Goal: Information Seeking & Learning: Learn about a topic

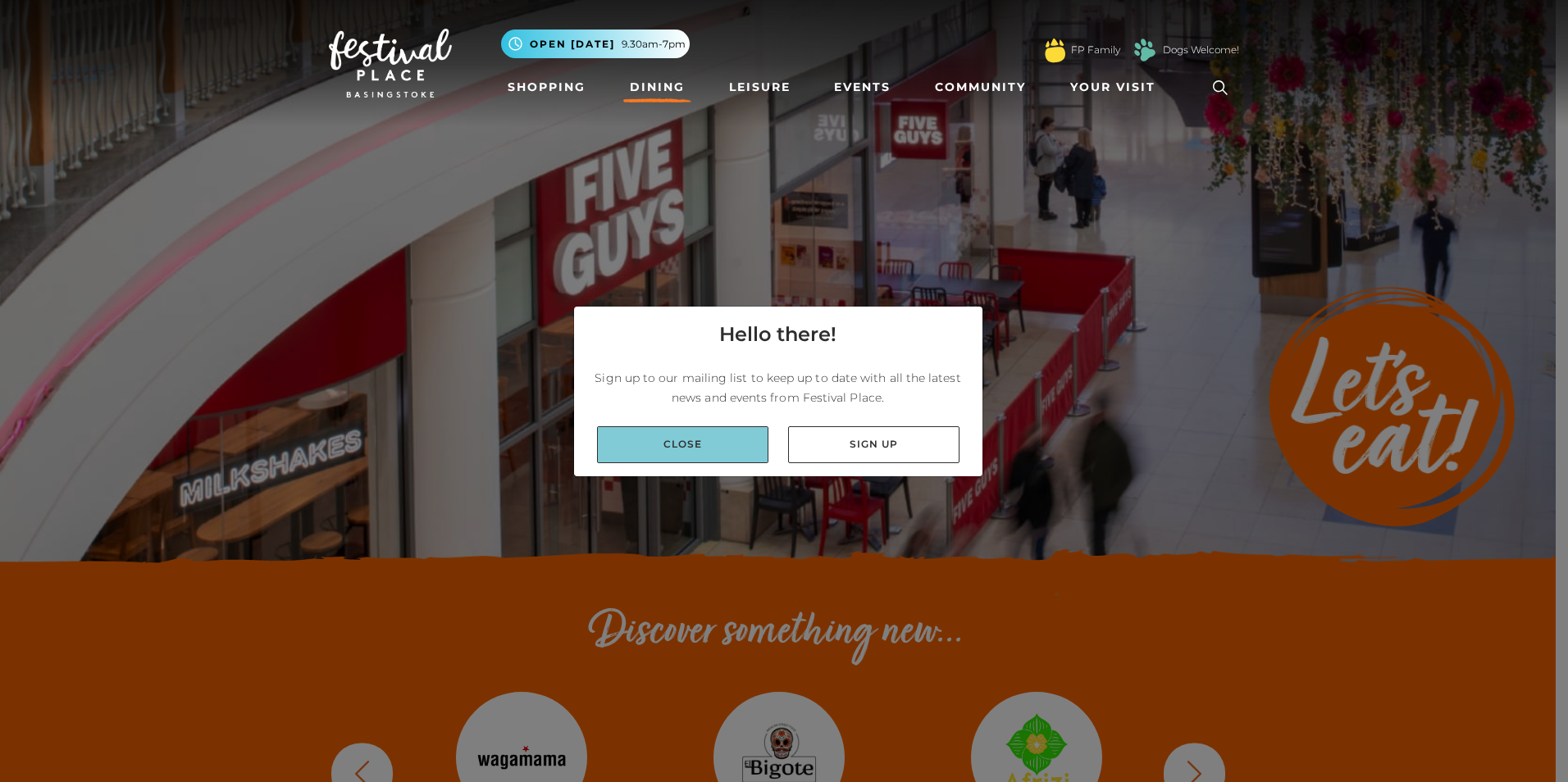
click at [678, 451] on link "Close" at bounding box center [683, 445] width 172 height 37
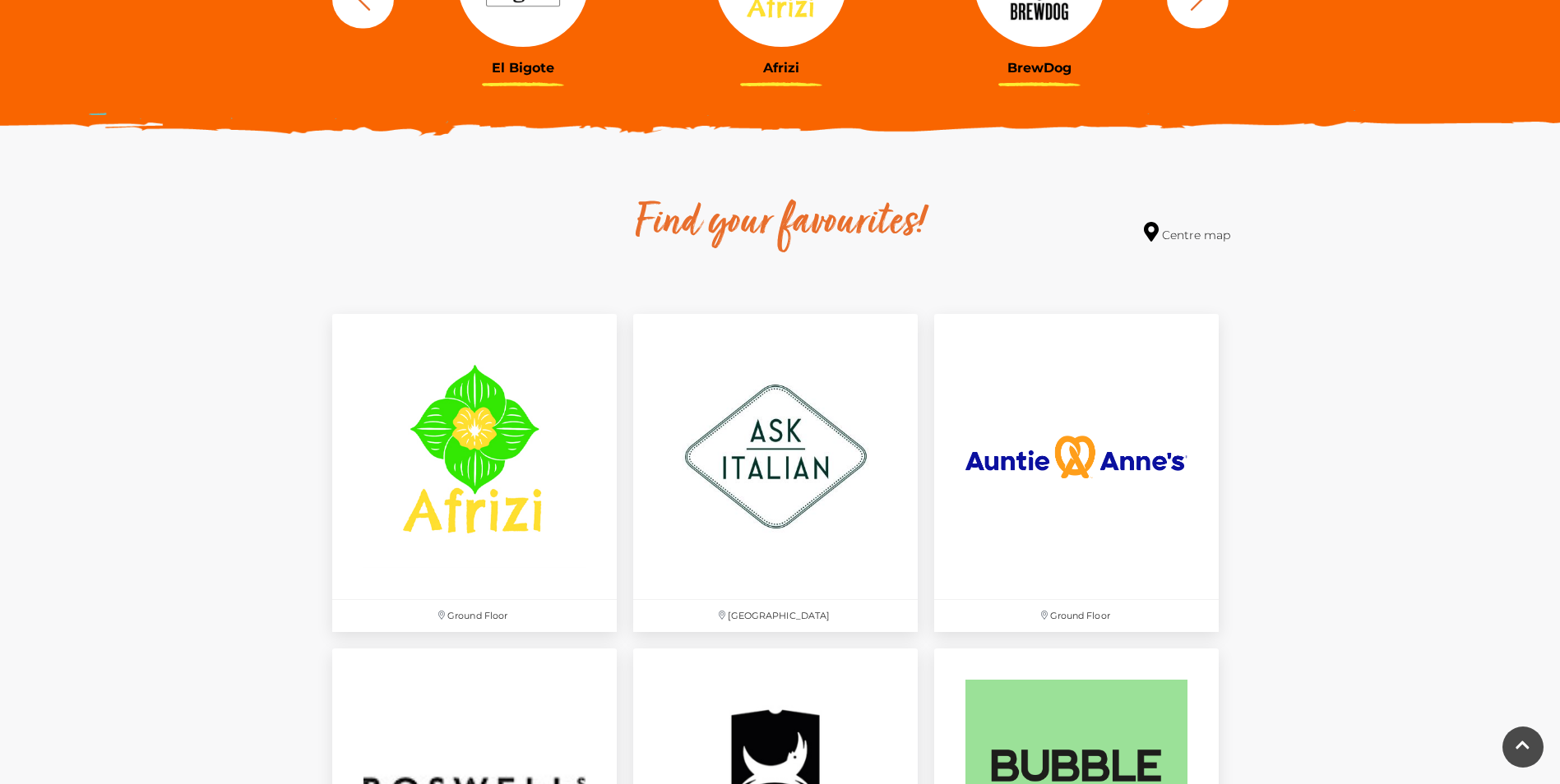
scroll to position [822, 0]
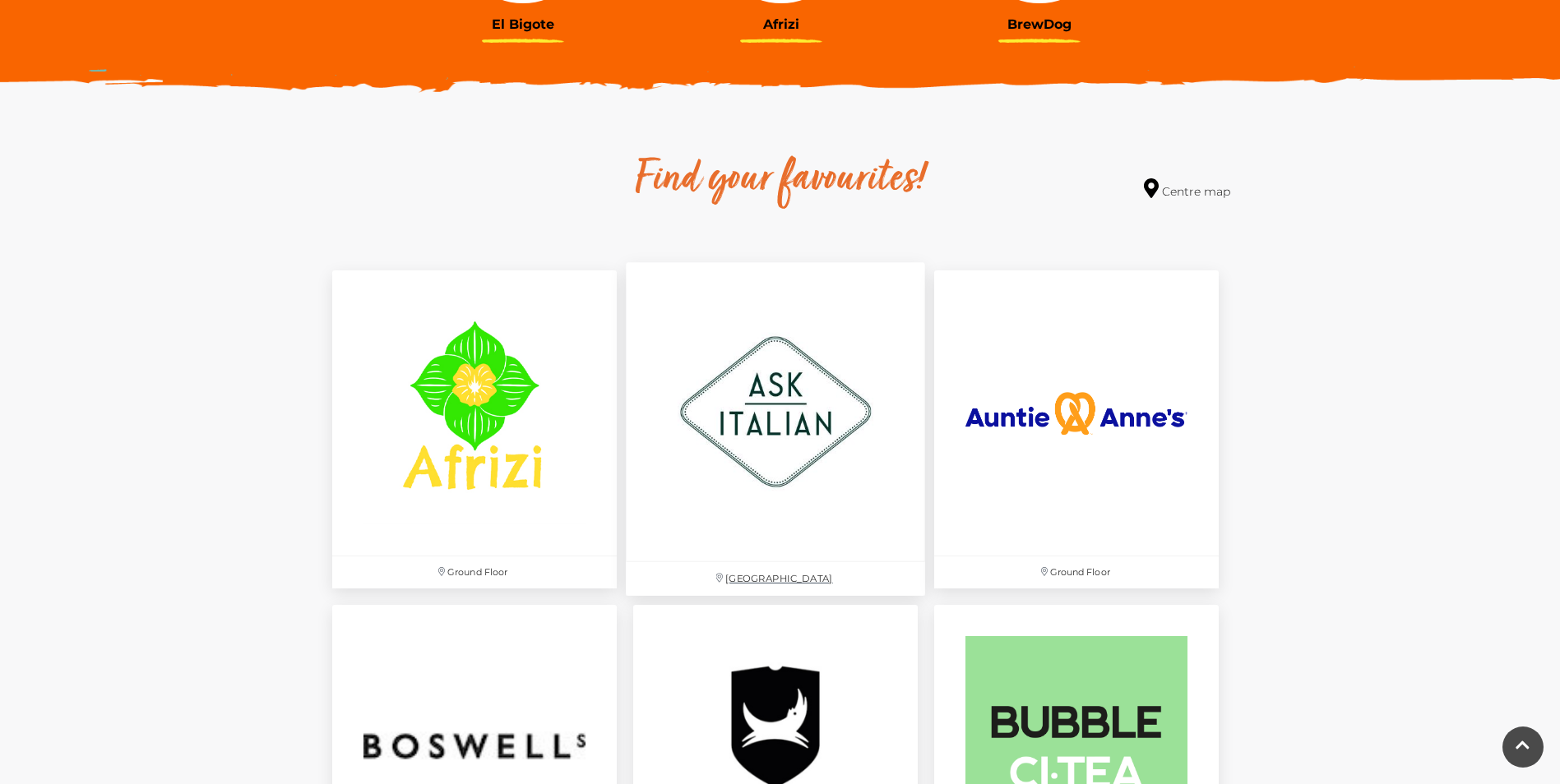
click at [750, 434] on img at bounding box center [776, 413] width 299 height 299
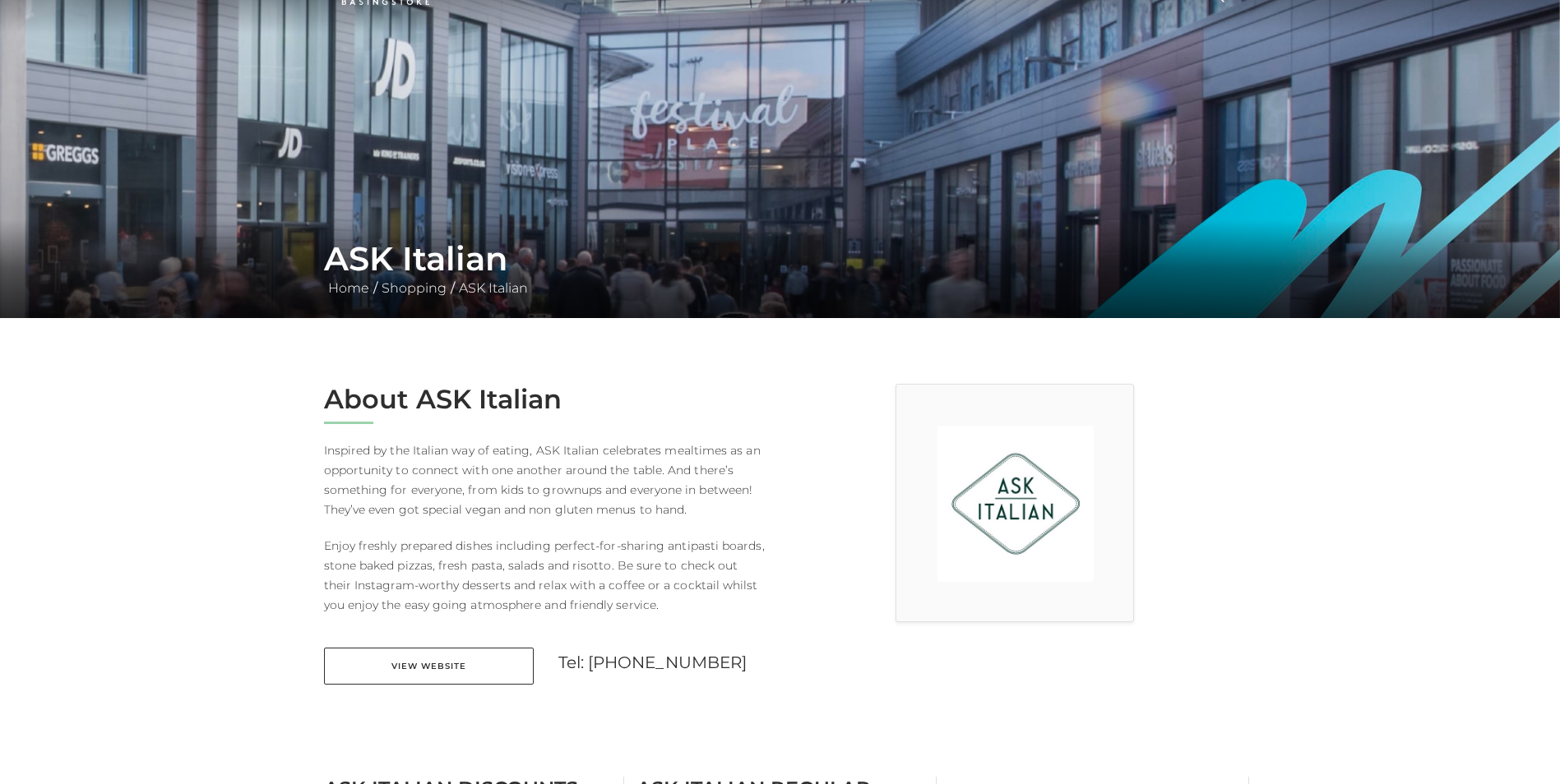
scroll to position [247, 0]
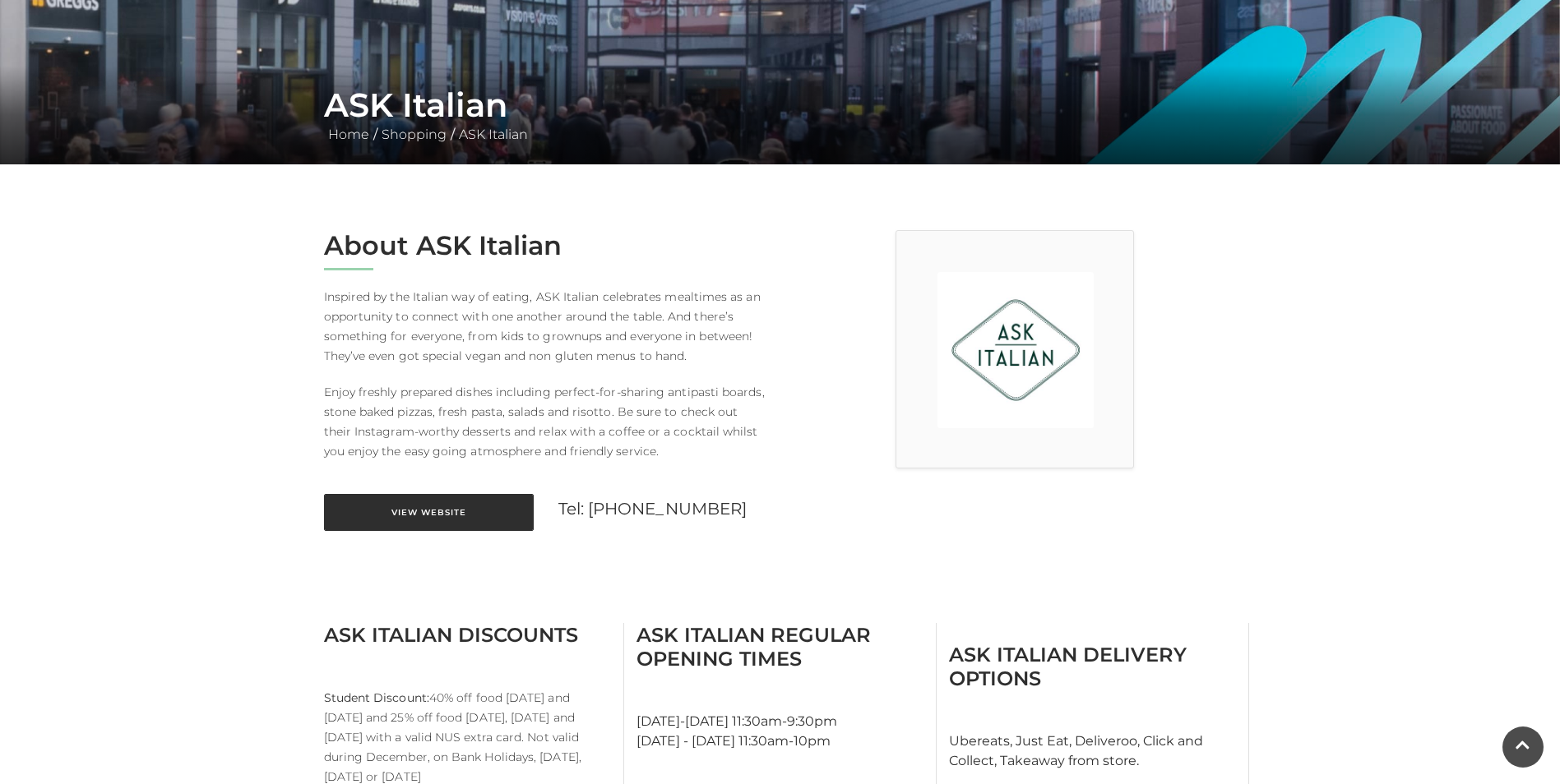
click at [425, 515] on link "View Website" at bounding box center [429, 512] width 210 height 37
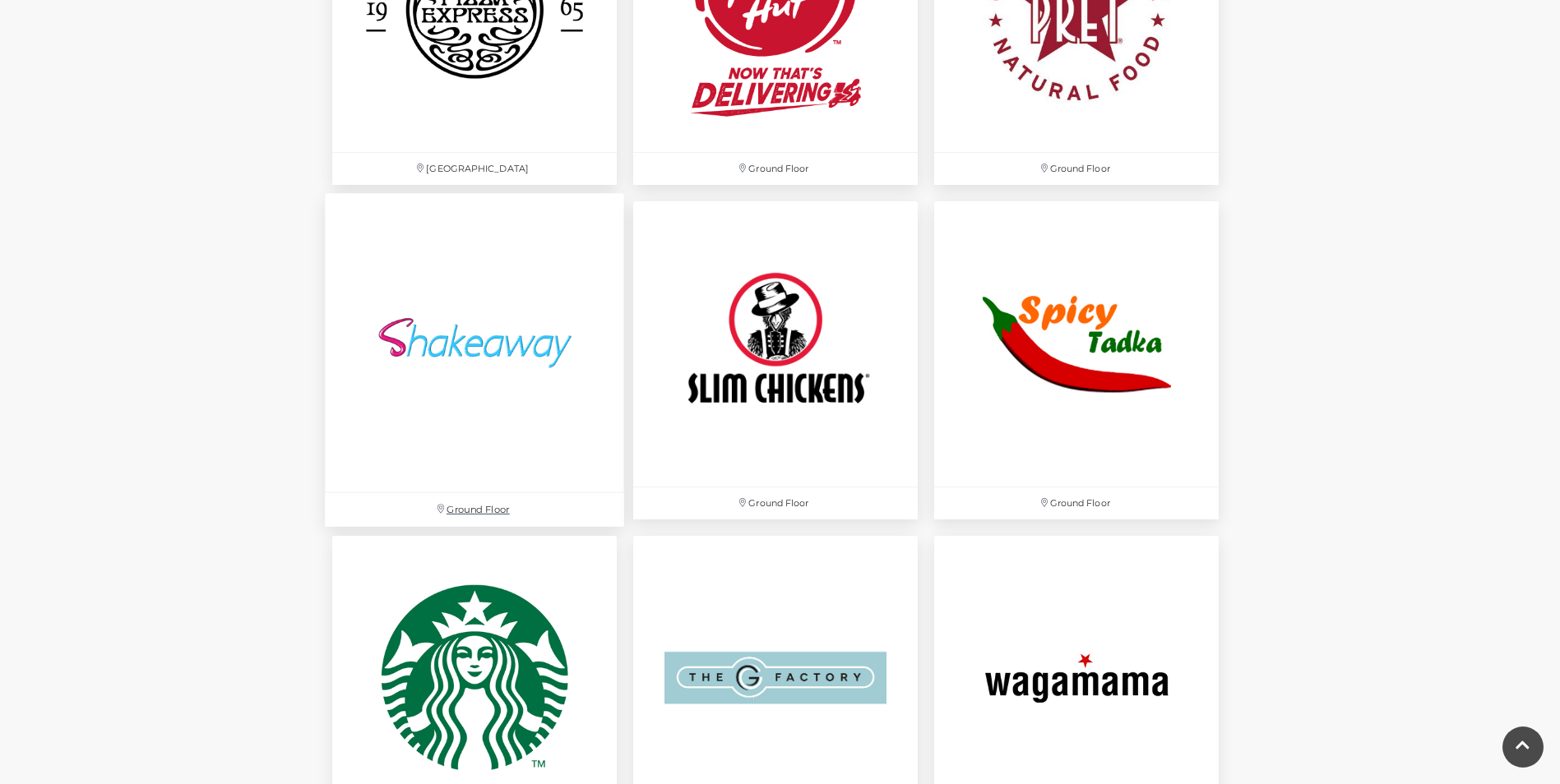
scroll to position [4439, 0]
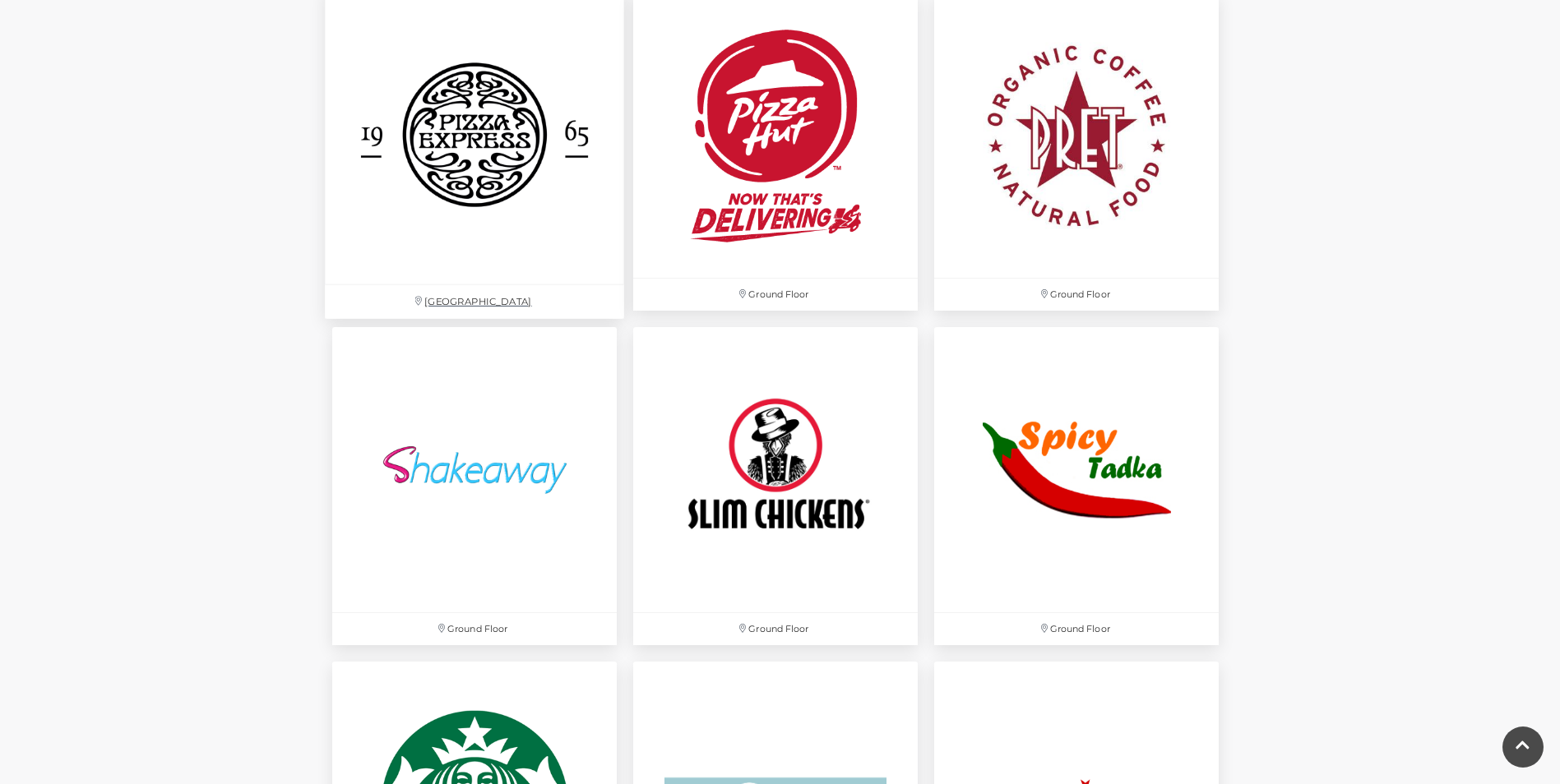
click at [433, 136] on img at bounding box center [475, 136] width 299 height 299
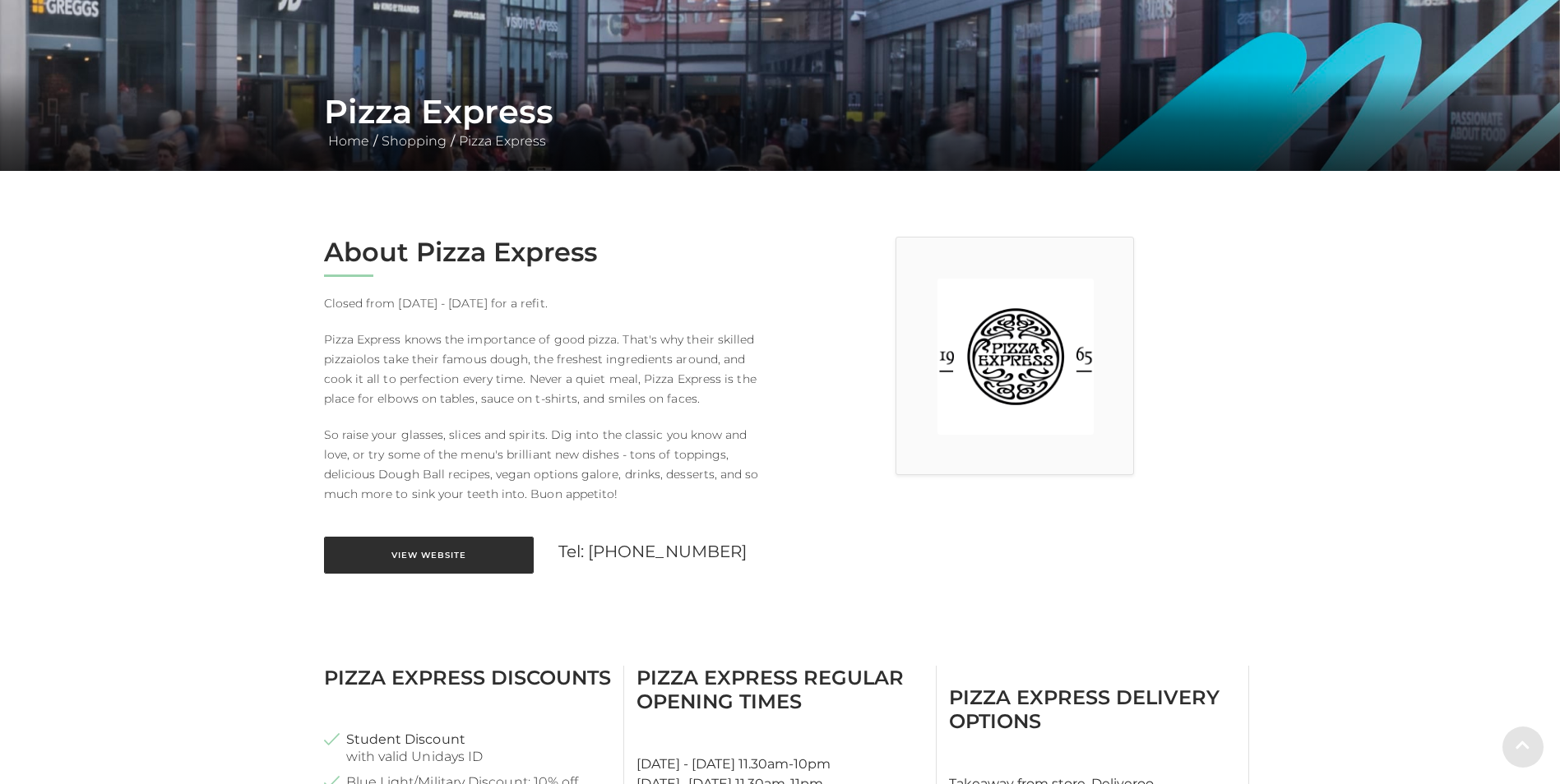
scroll to position [247, 0]
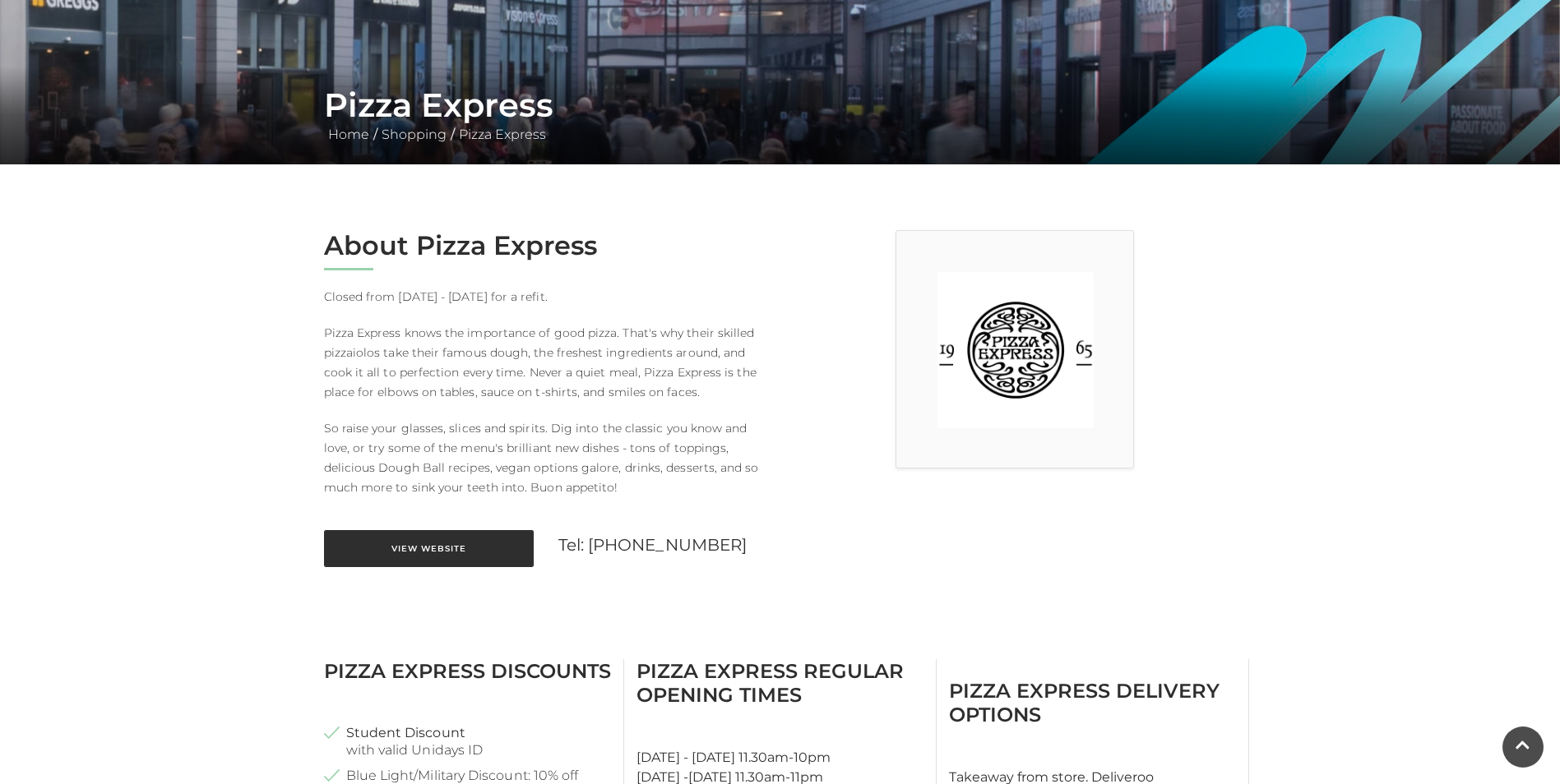
click at [410, 555] on link "View Website" at bounding box center [429, 548] width 210 height 37
